Goal: Task Accomplishment & Management: Manage account settings

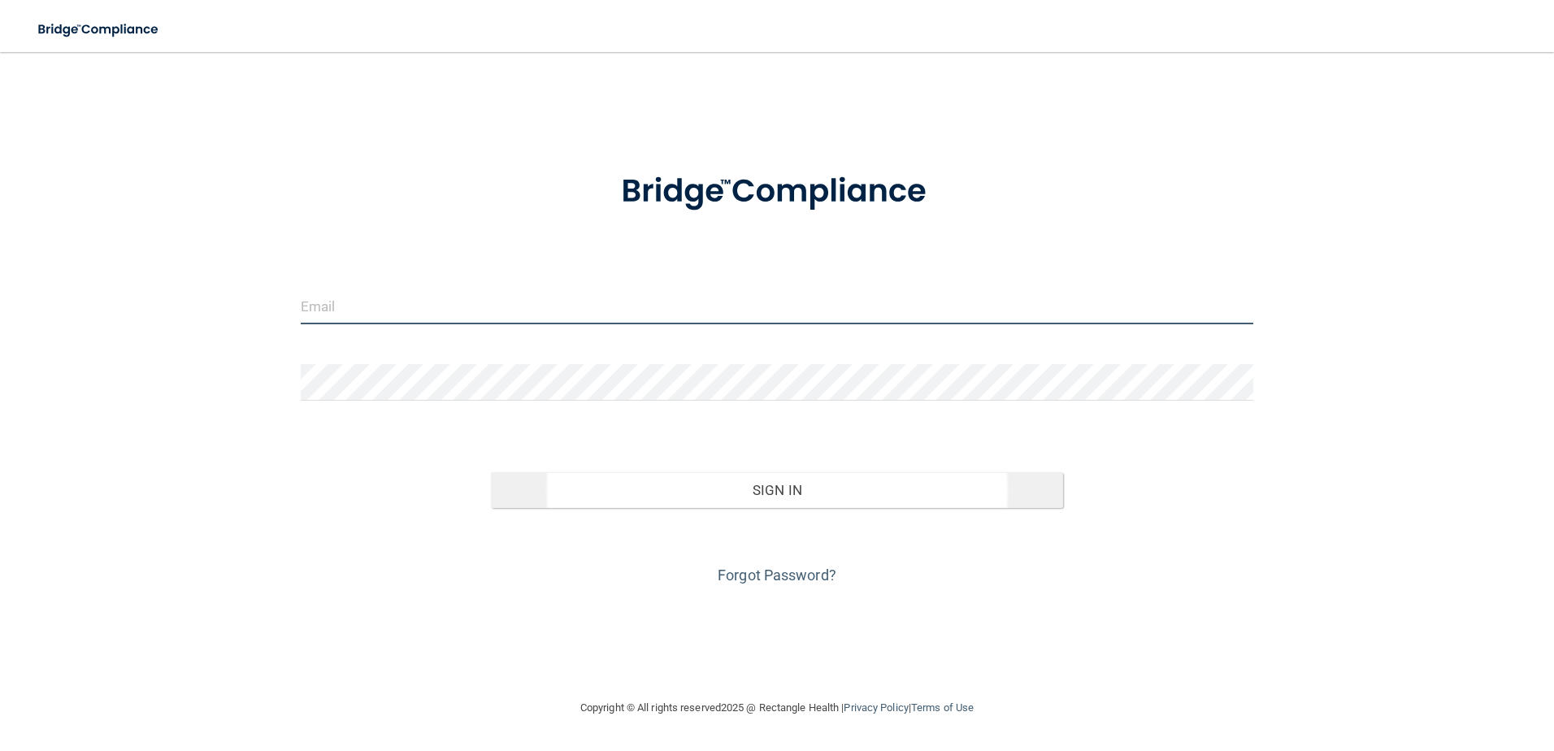
type input "[EMAIL_ADDRESS][DOMAIN_NAME]"
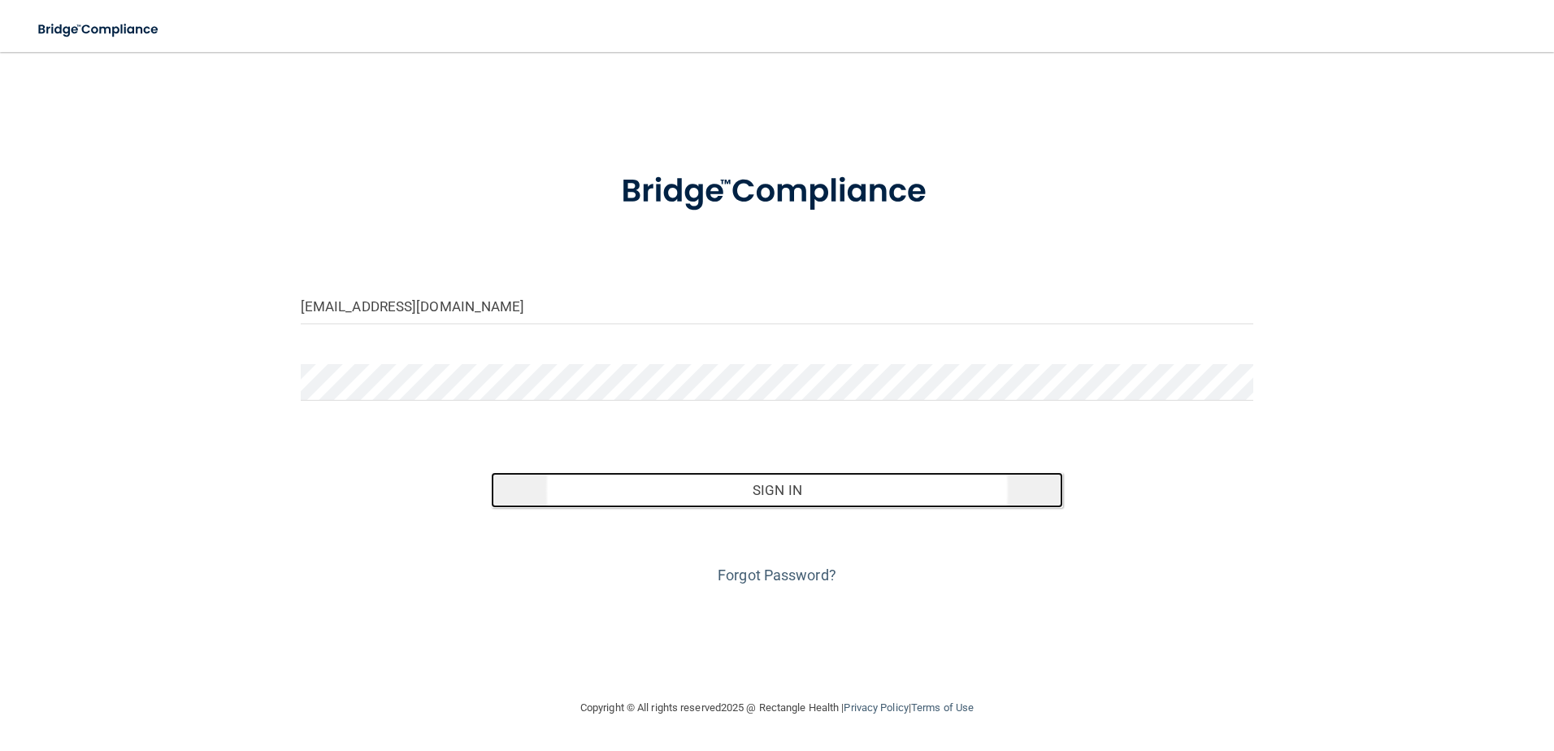
click at [763, 502] on button "Sign In" at bounding box center [777, 490] width 572 height 36
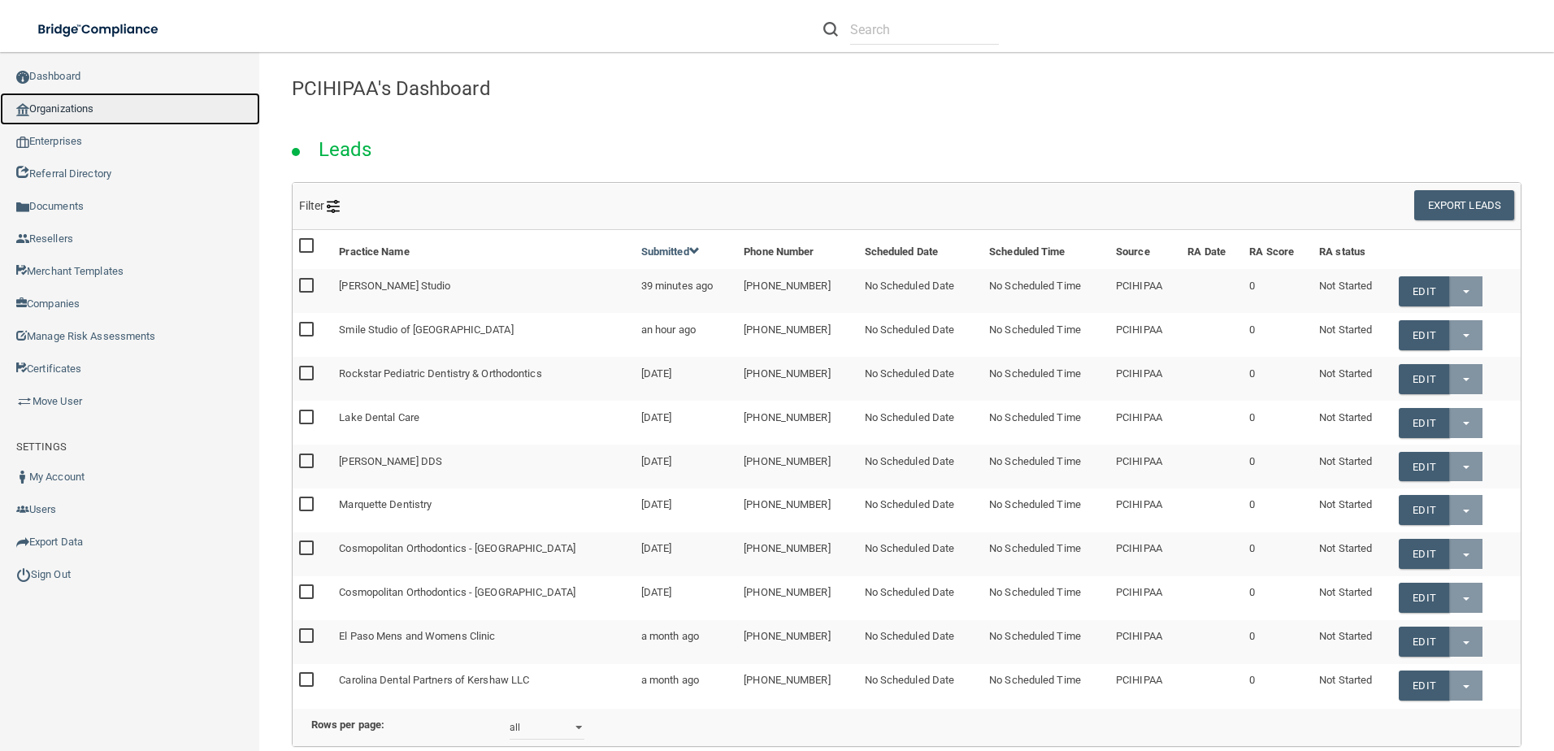
click at [90, 111] on link "Organizations" at bounding box center [130, 109] width 260 height 33
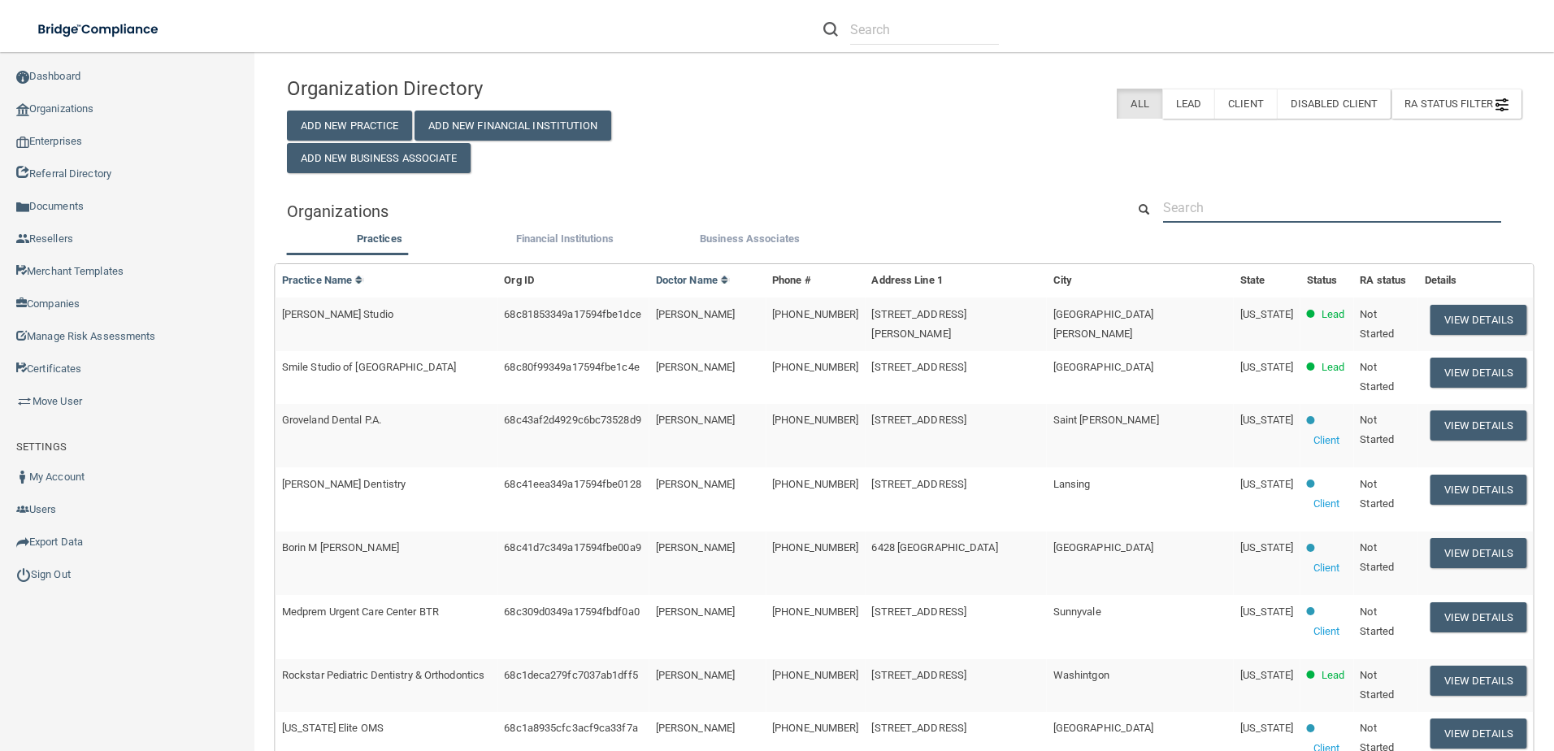
click at [1288, 210] on input "text" at bounding box center [1332, 208] width 338 height 30
paste input "Williamsport Hearing Services"
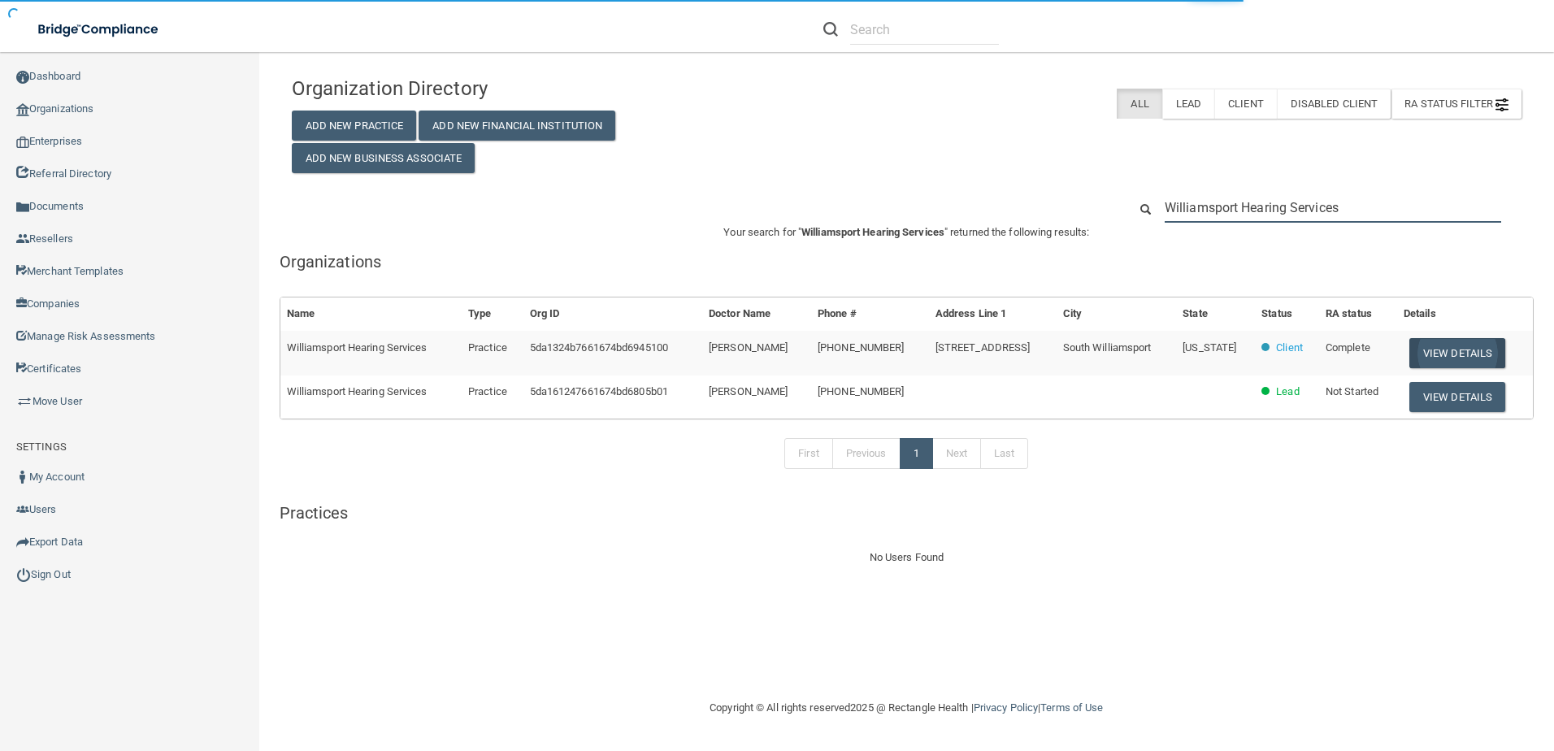
type input "Williamsport Hearing Services"
click at [1477, 350] on button "View Details" at bounding box center [1458, 353] width 96 height 30
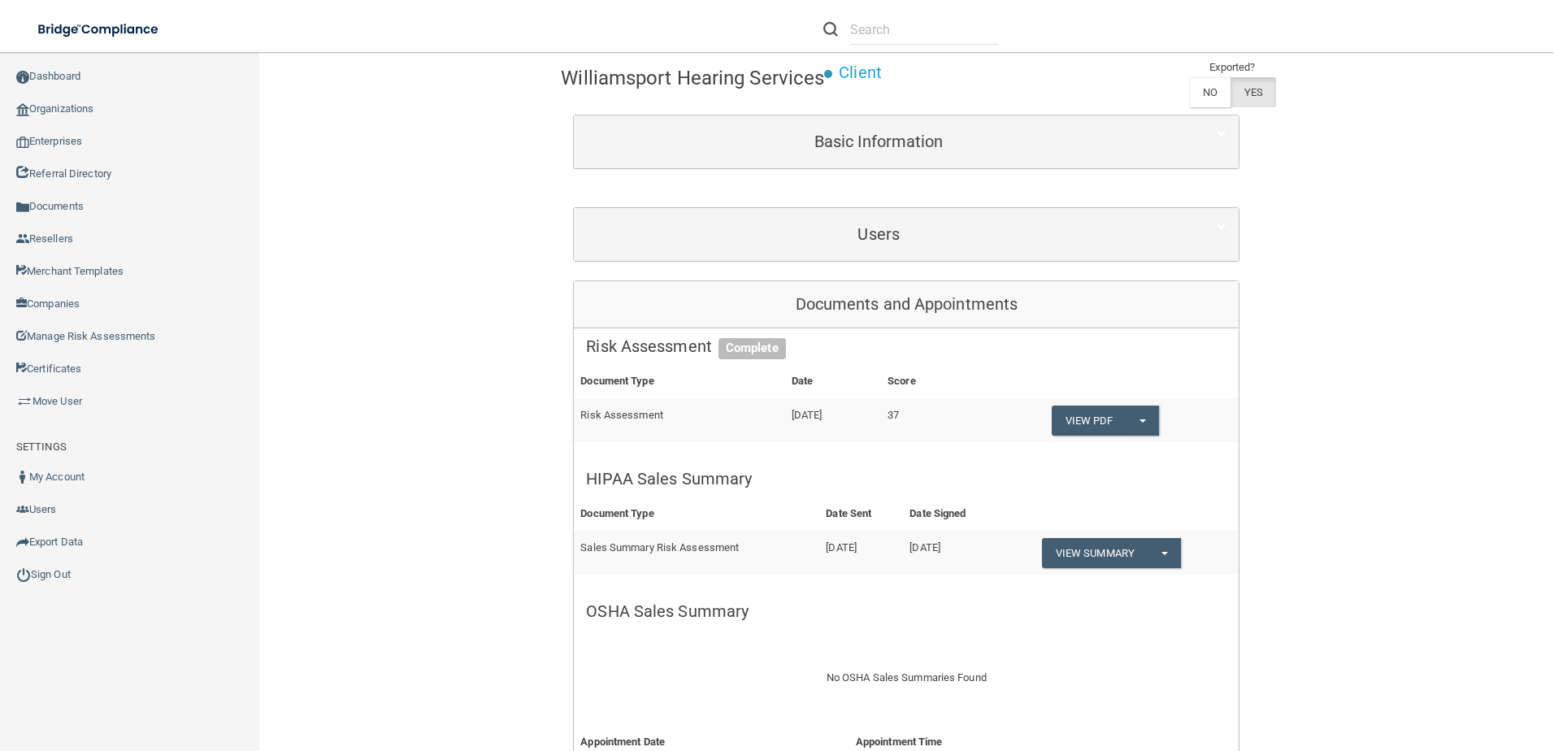
scroll to position [163, 0]
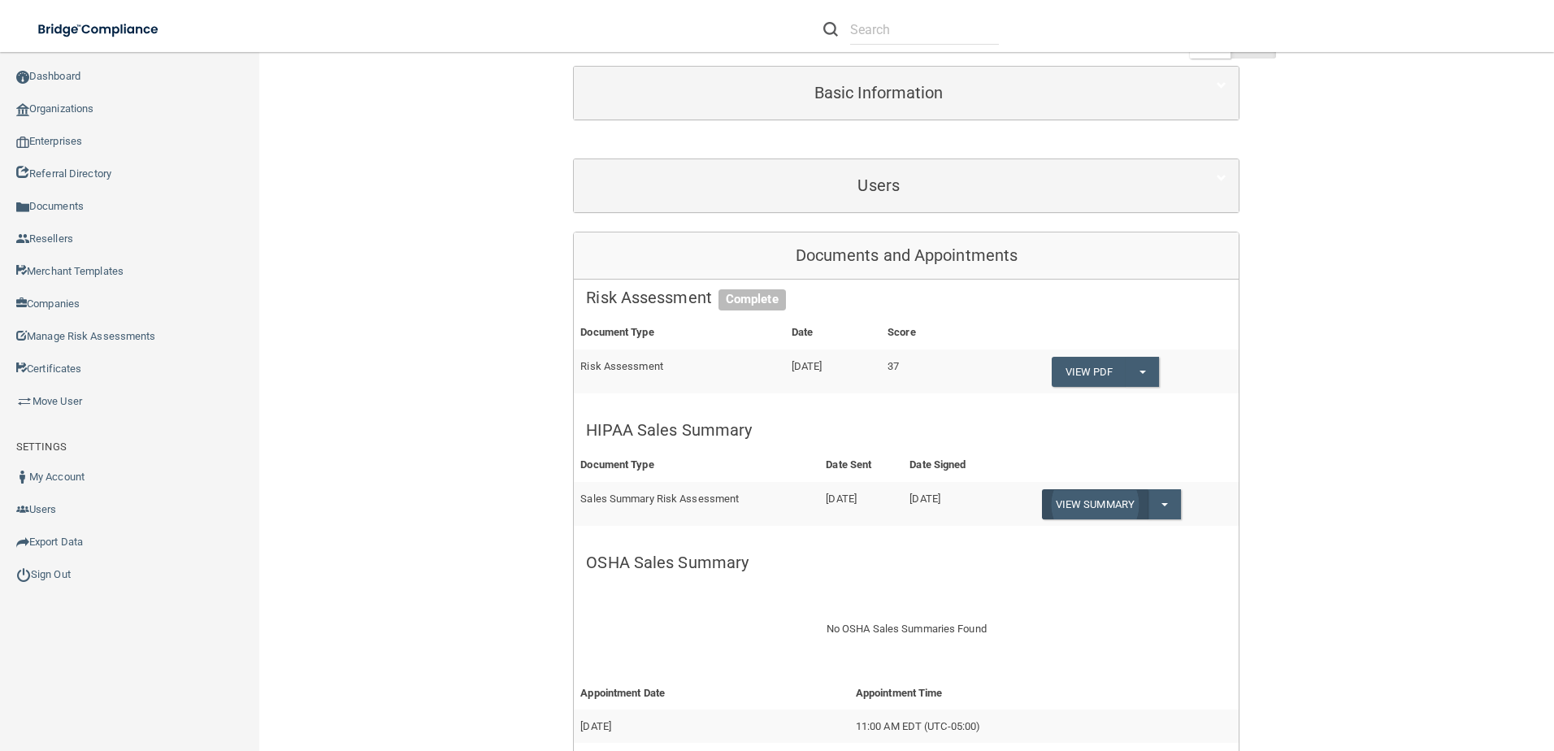
click at [1096, 497] on link "View Summary" at bounding box center [1095, 504] width 106 height 30
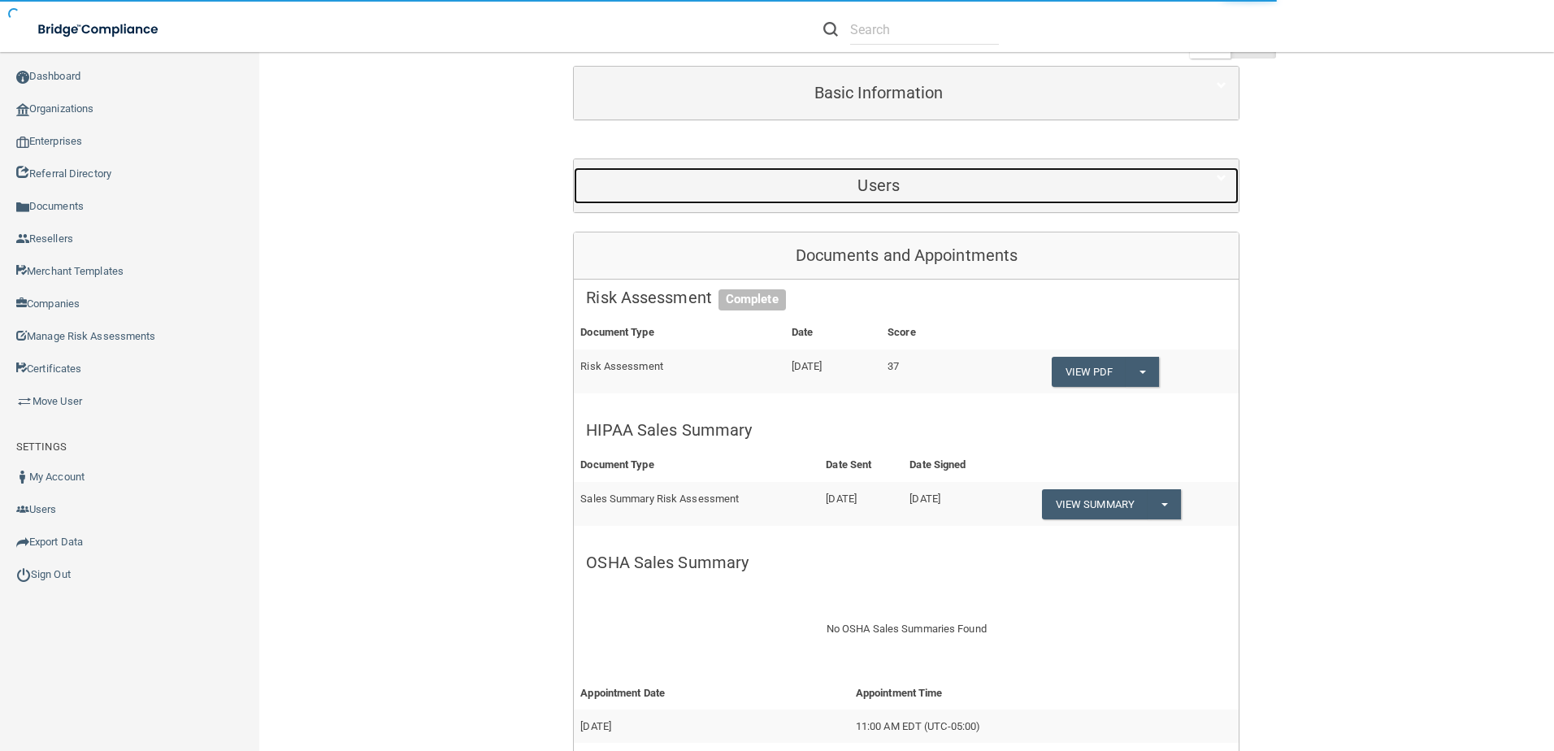
click at [907, 181] on h5 "Users" at bounding box center [878, 185] width 585 height 18
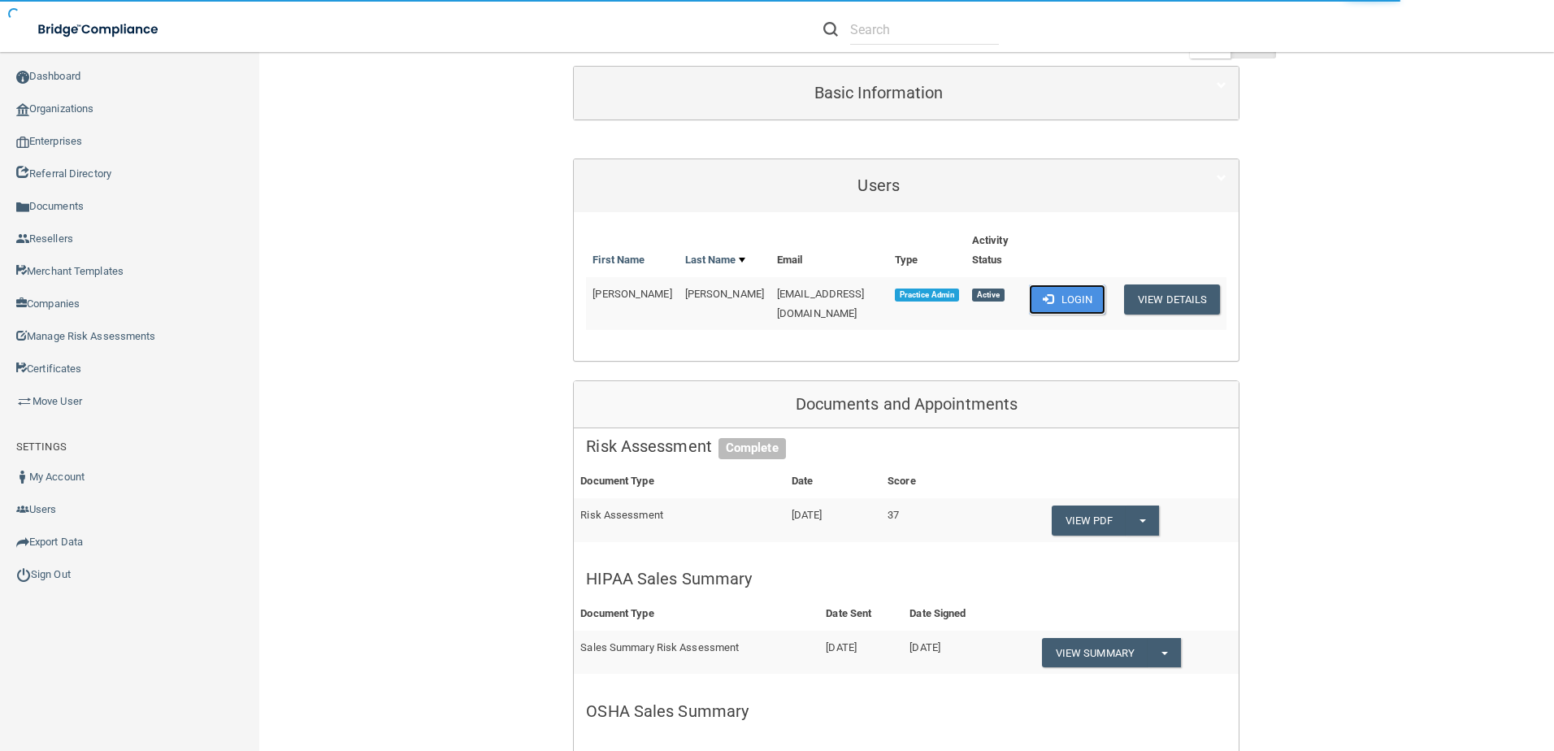
click at [1059, 299] on button "Login" at bounding box center [1067, 300] width 77 height 30
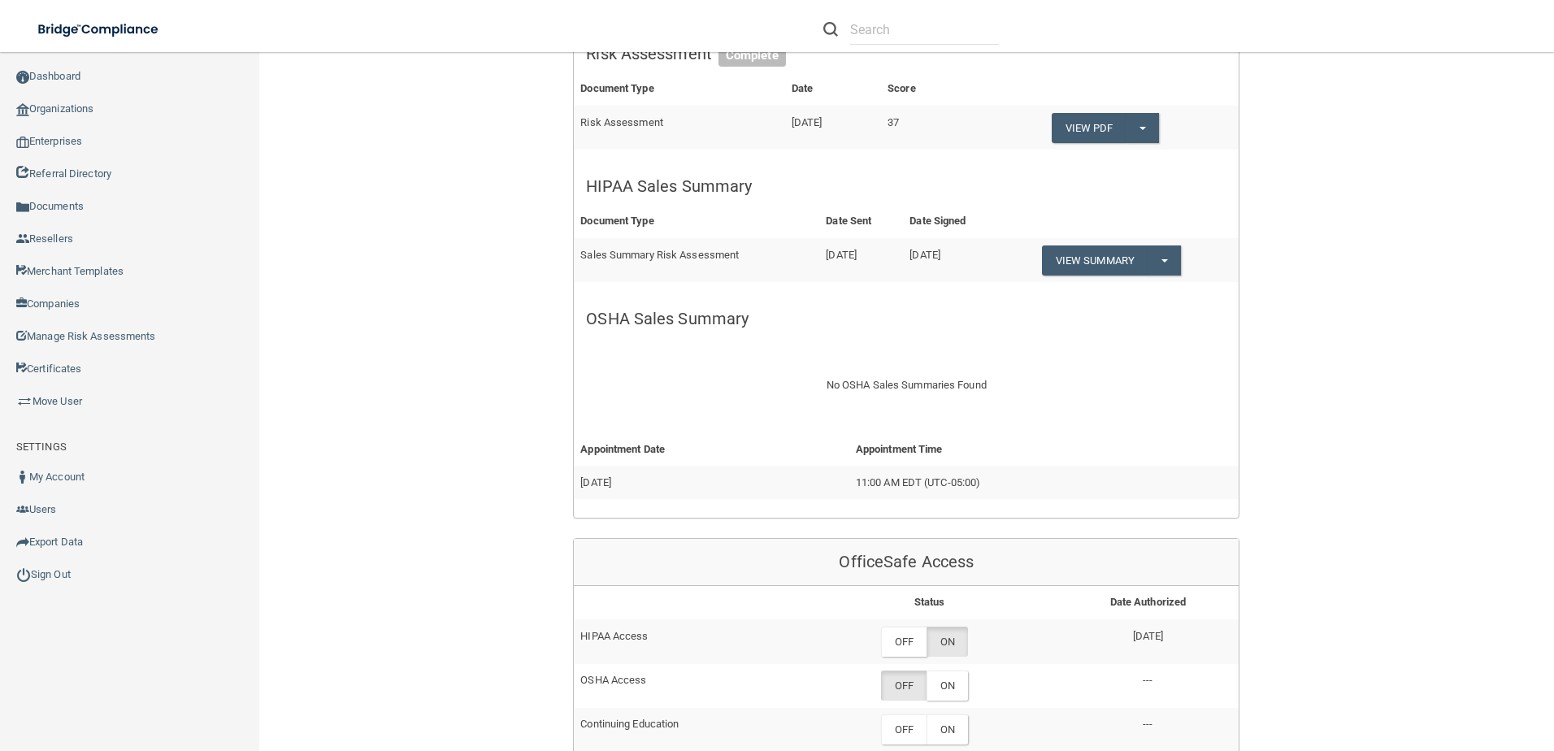
scroll to position [325, 0]
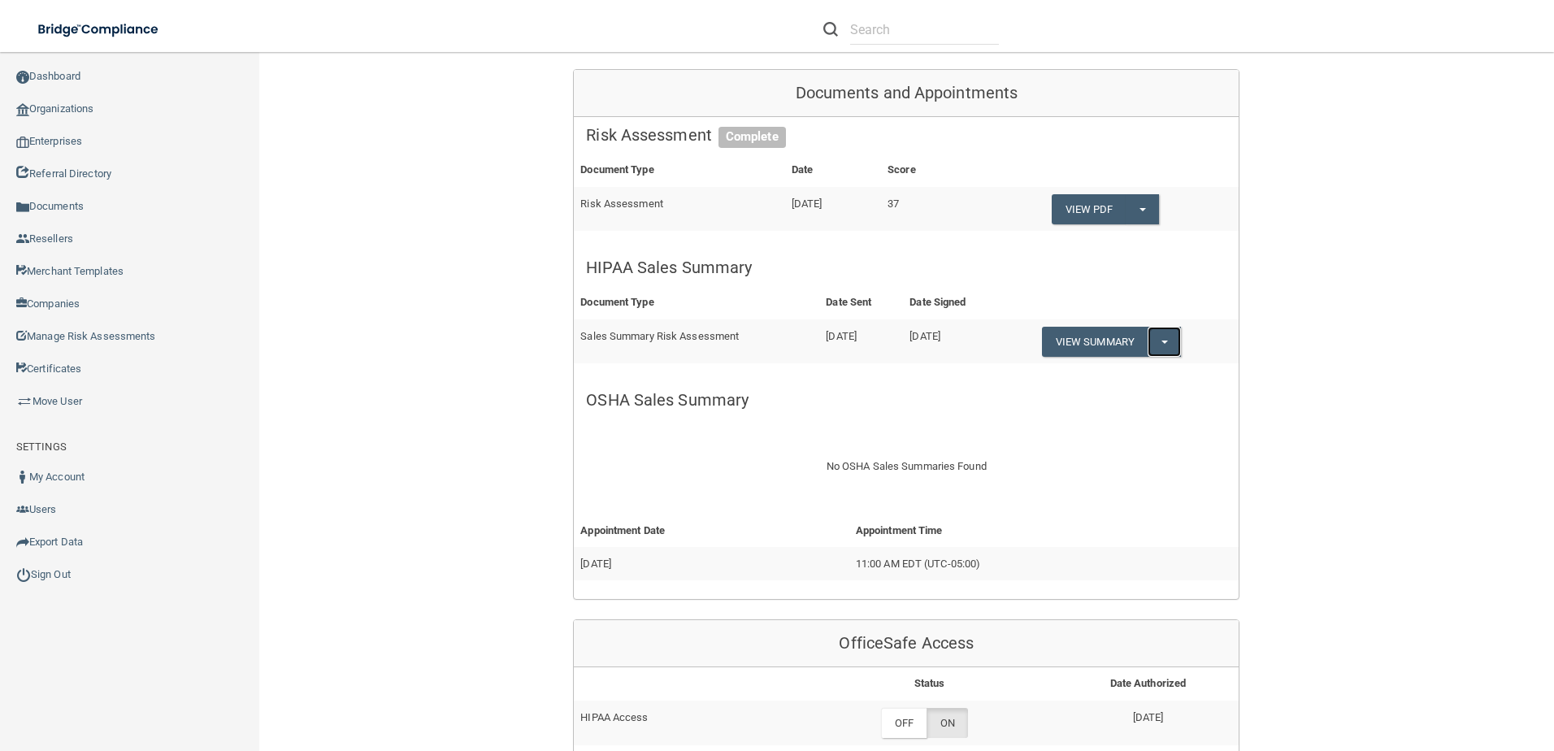
click at [1160, 337] on button "Split button!" at bounding box center [1164, 342] width 33 height 30
click at [1141, 371] on link "Download as PDF" at bounding box center [1109, 375] width 135 height 24
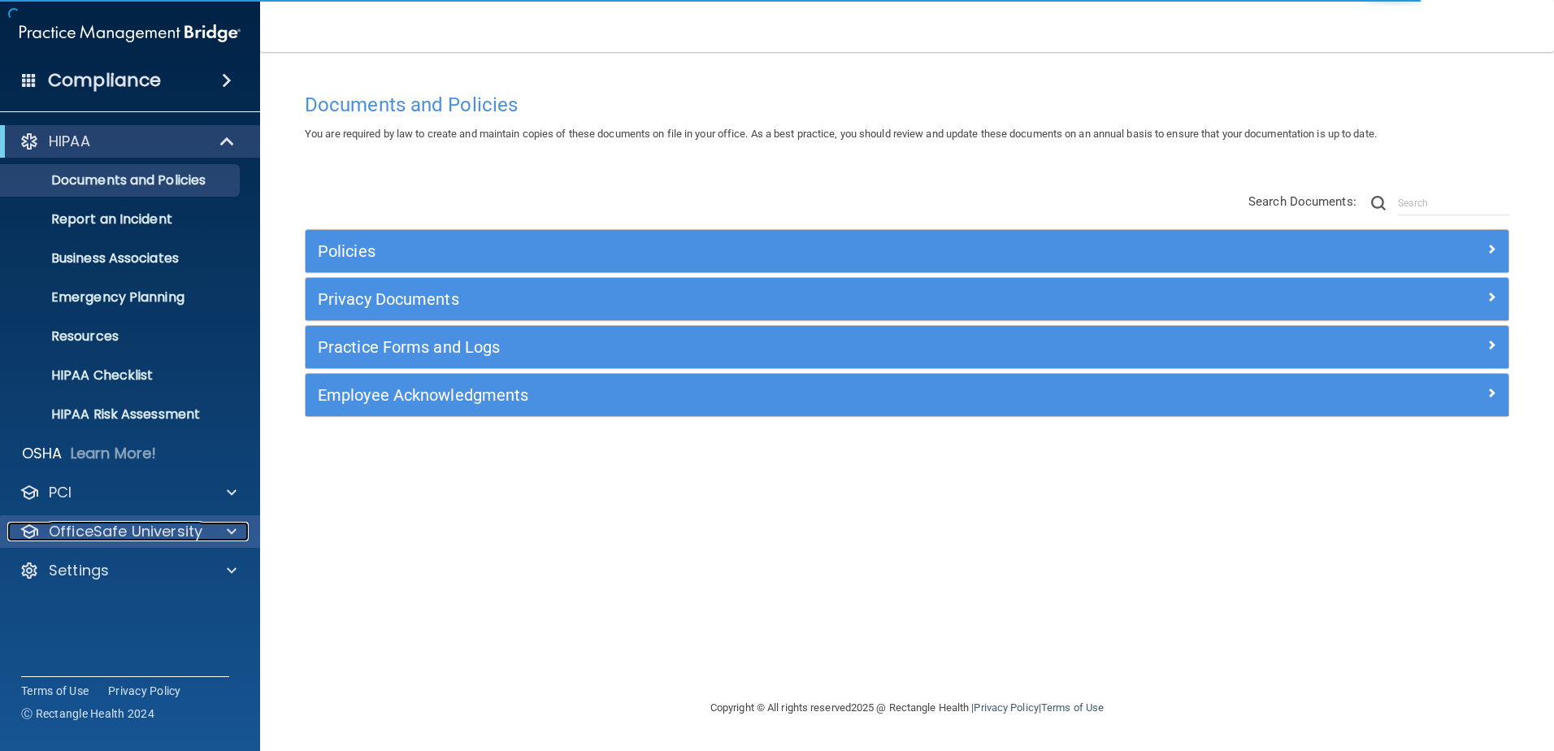
click at [154, 529] on p "OfficeSafe University" at bounding box center [126, 532] width 154 height 20
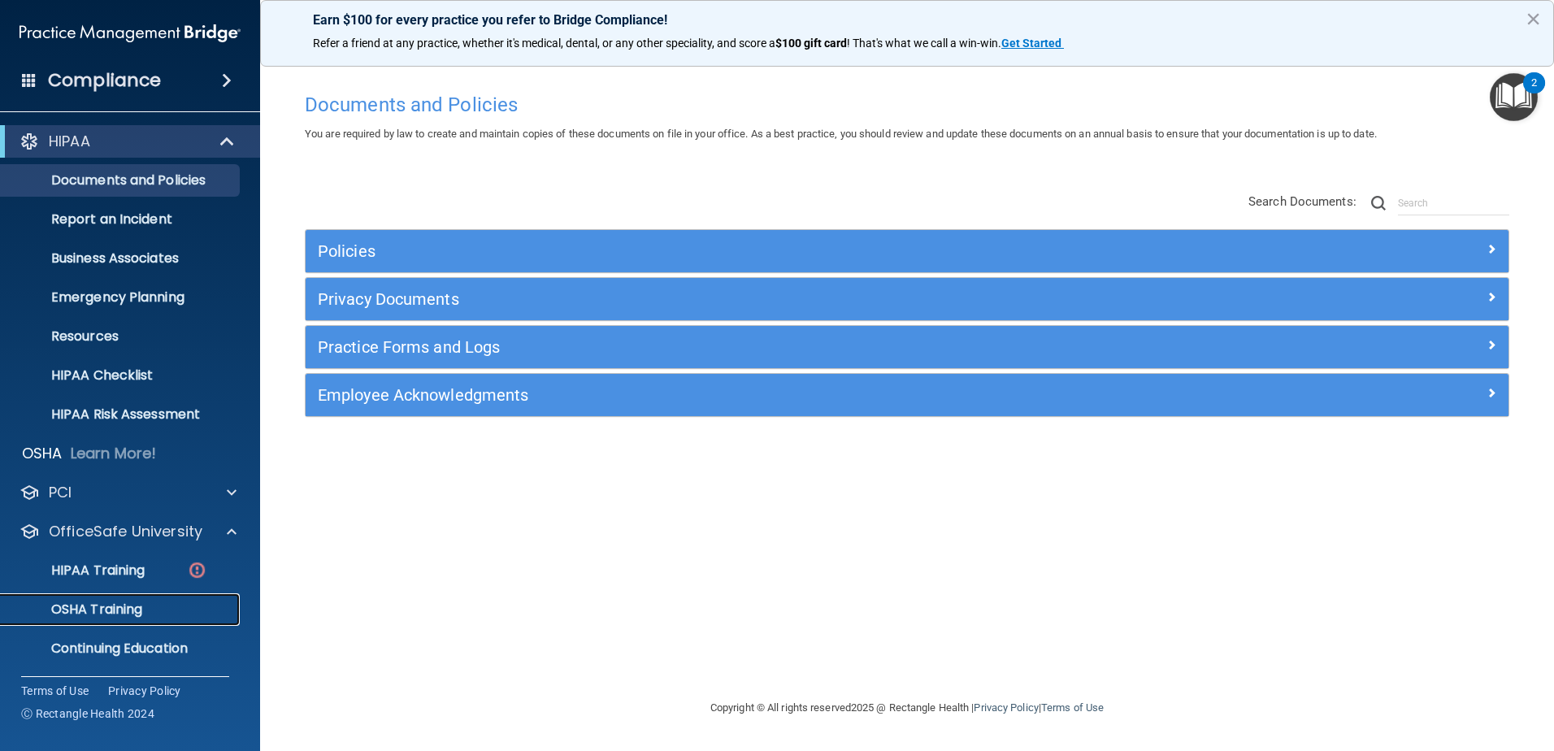
click at [148, 608] on div "OSHA Training" at bounding box center [122, 610] width 222 height 16
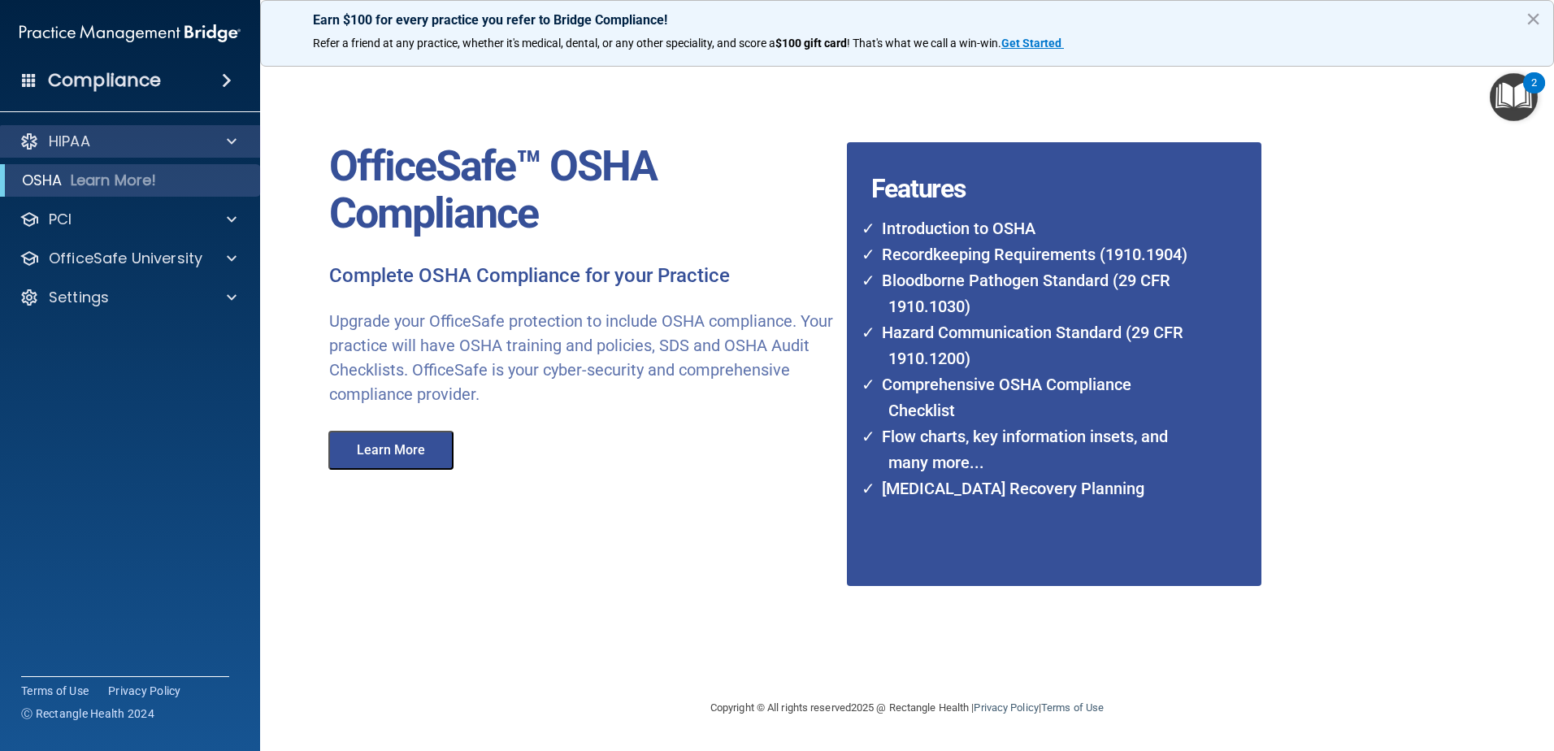
click at [119, 152] on div "HIPAA" at bounding box center [130, 141] width 261 height 33
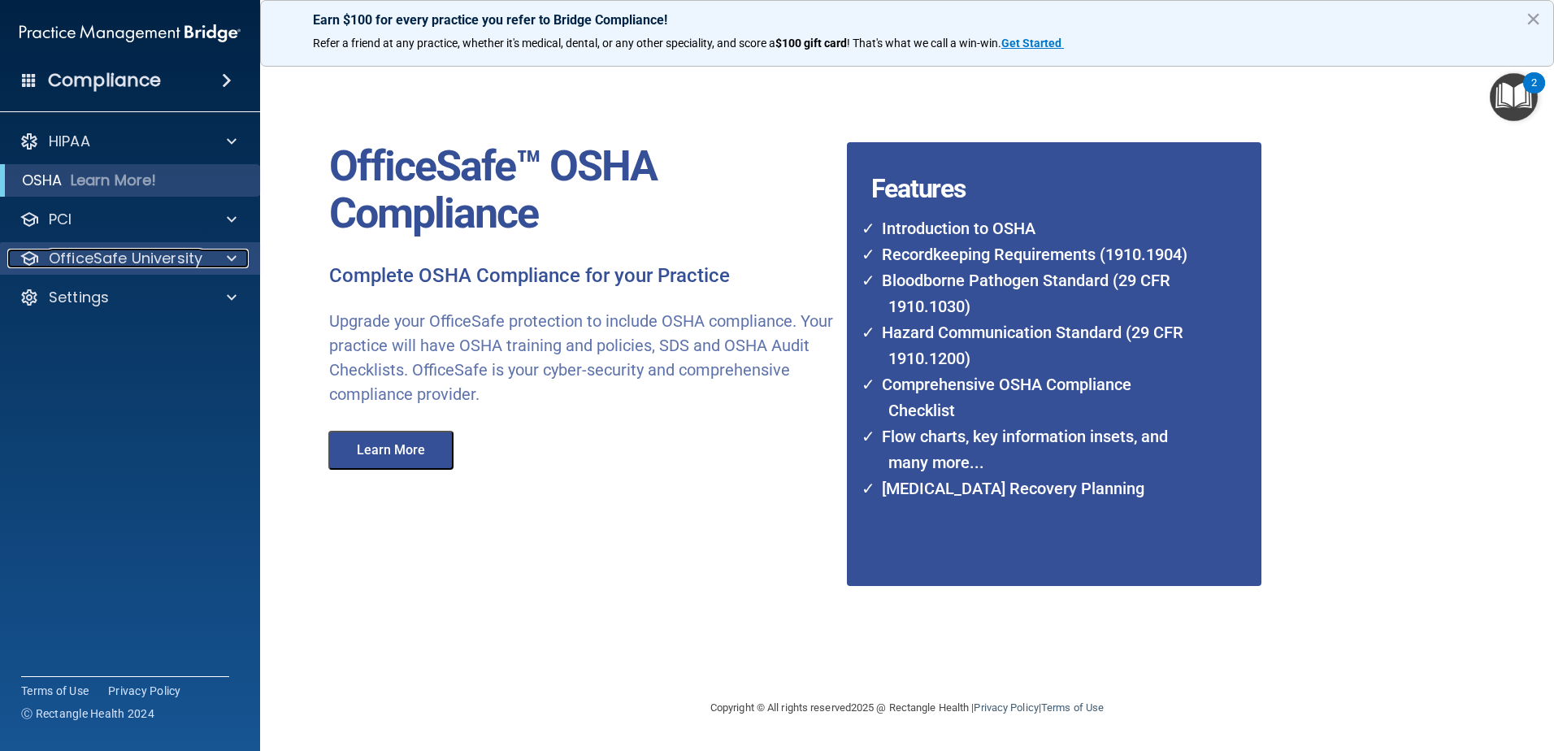
click at [158, 261] on p "OfficeSafe University" at bounding box center [126, 259] width 154 height 20
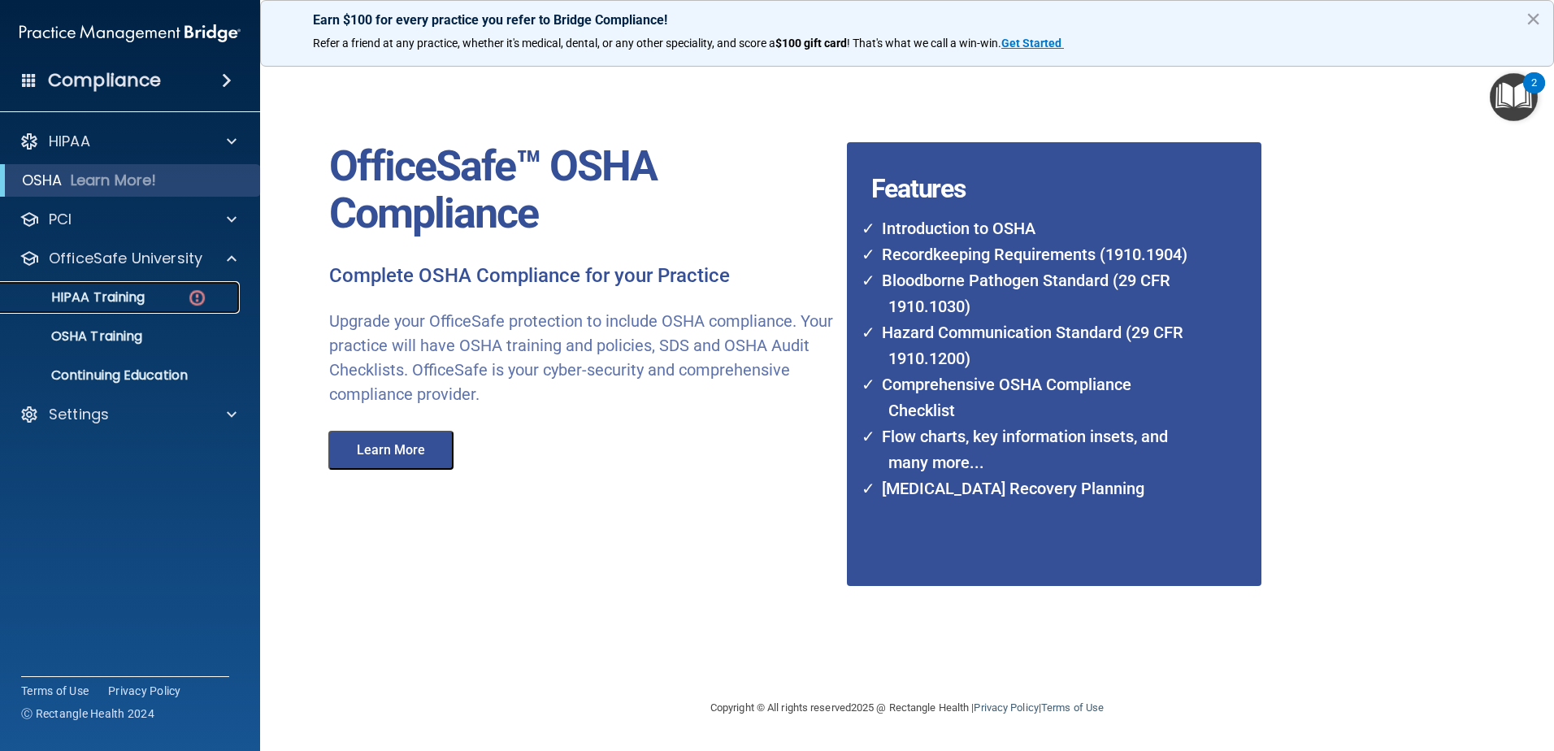
click at [132, 306] on p "HIPAA Training" at bounding box center [78, 297] width 134 height 16
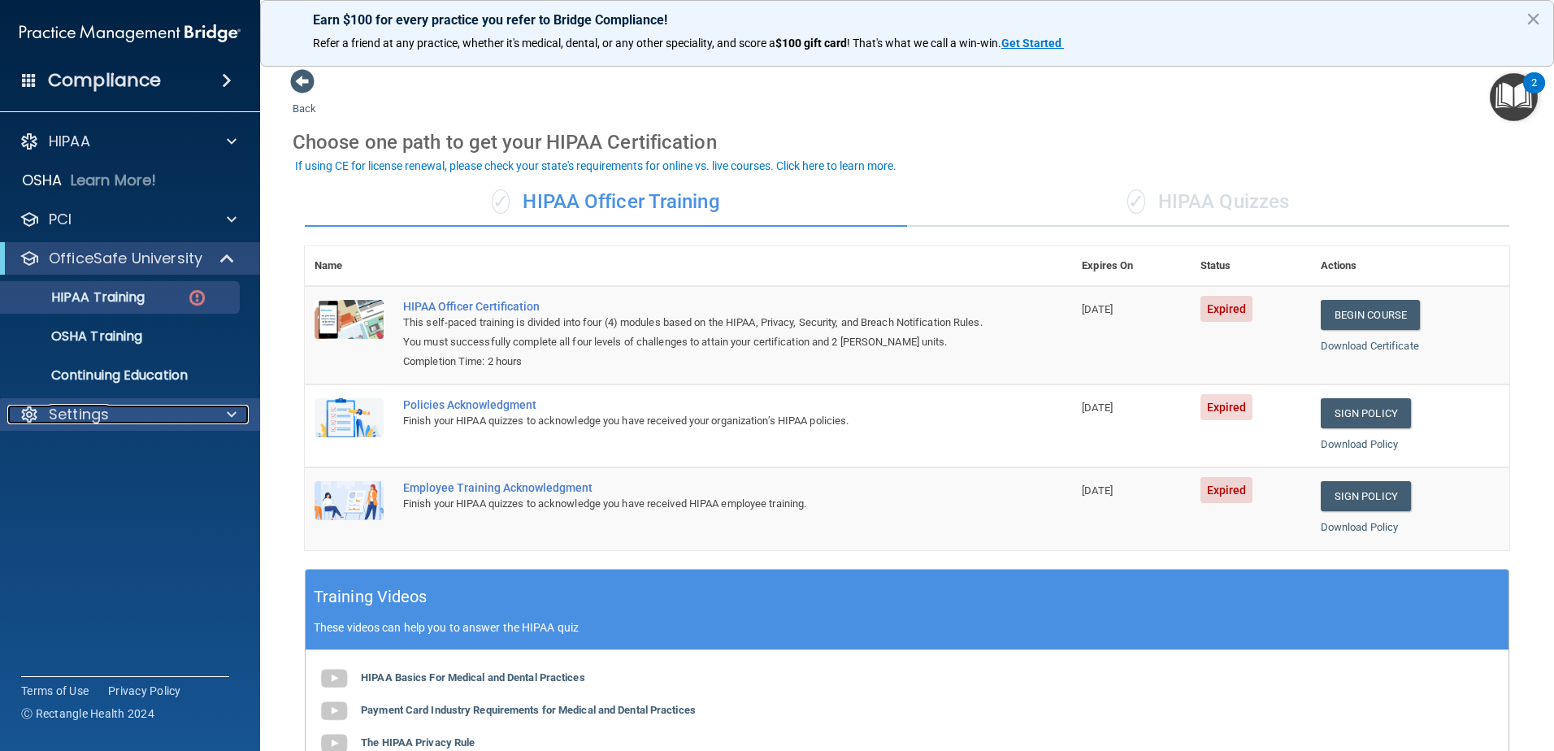
click at [170, 411] on div "Settings" at bounding box center [108, 415] width 202 height 20
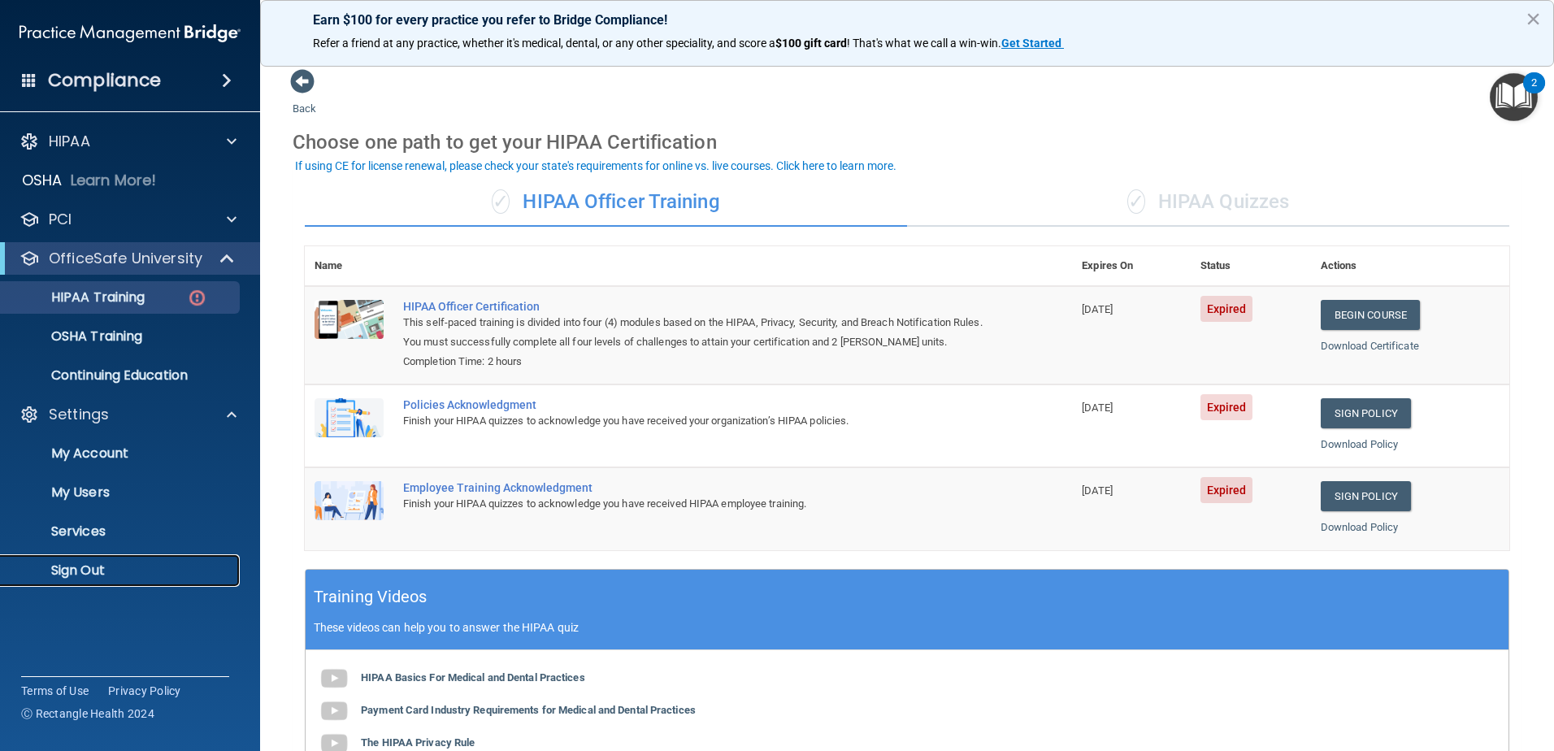
click at [146, 563] on p "Sign Out" at bounding box center [122, 571] width 222 height 16
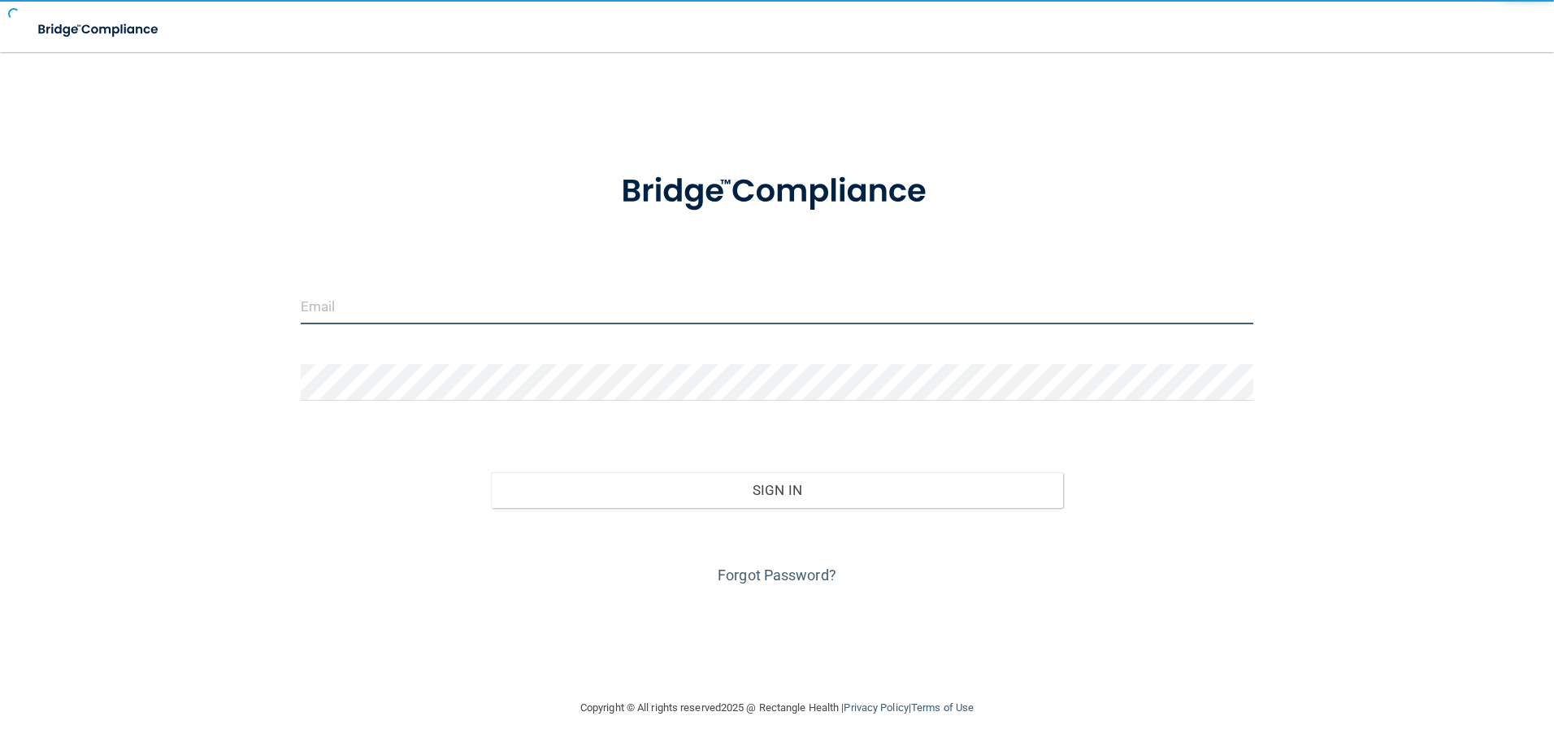
type input "[EMAIL_ADDRESS][DOMAIN_NAME]"
